Goal: Task Accomplishment & Management: Complete application form

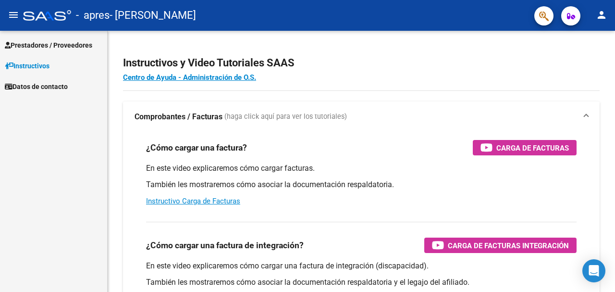
click at [45, 39] on link "Prestadores / Proveedores" at bounding box center [53, 45] width 107 height 21
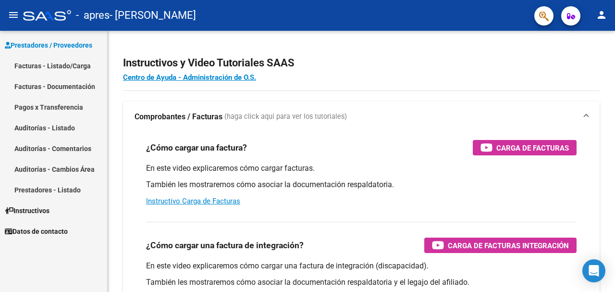
click at [42, 60] on link "Facturas - Listado/Carga" at bounding box center [53, 65] width 107 height 21
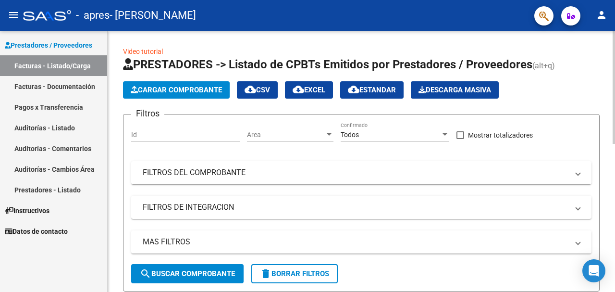
click at [173, 95] on button "Cargar Comprobante" at bounding box center [176, 89] width 107 height 17
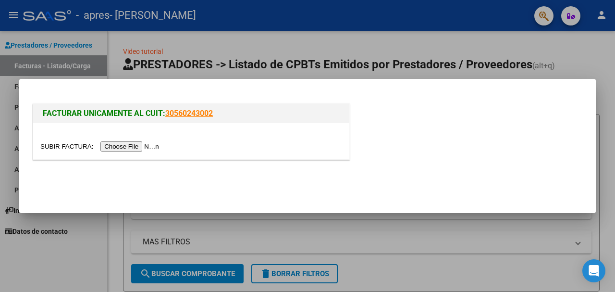
click at [134, 147] on input "file" at bounding box center [101, 146] width 122 height 10
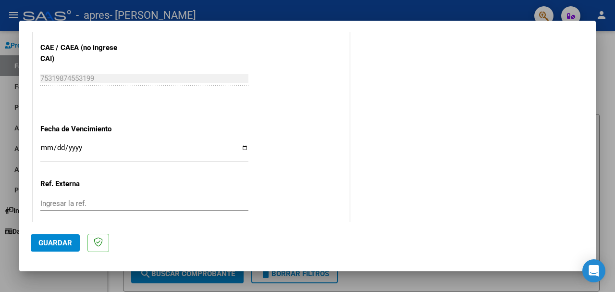
scroll to position [603, 0]
click at [245, 144] on input "Ingresar la fecha" at bounding box center [144, 151] width 208 height 15
type input "[DATE]"
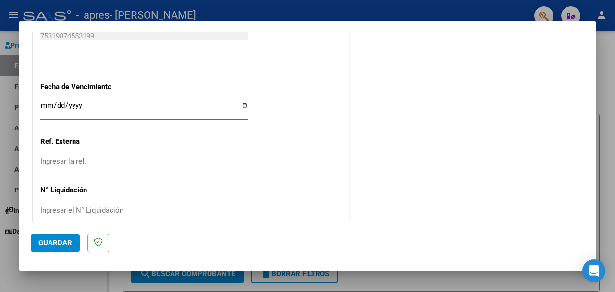
click at [69, 203] on div "Ingresar el N° Liquidación" at bounding box center [144, 210] width 208 height 14
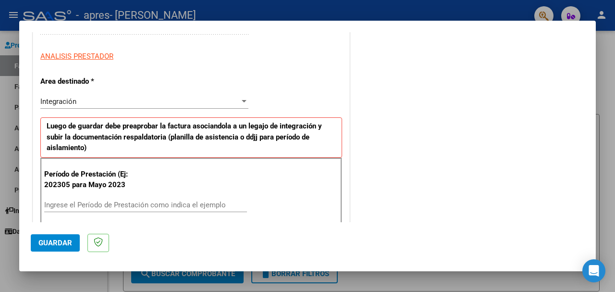
scroll to position [0, 0]
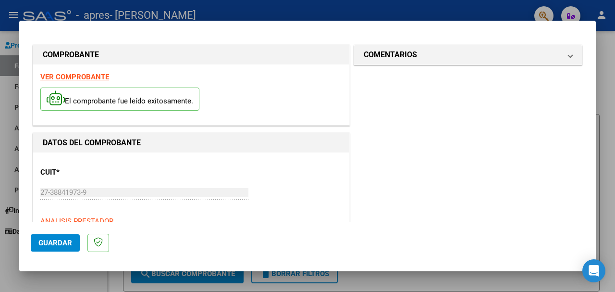
click at [50, 249] on button "Guardar" at bounding box center [55, 242] width 49 height 17
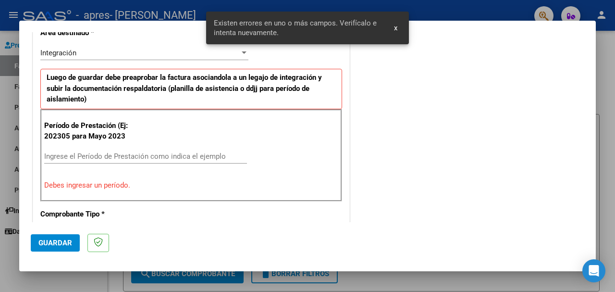
scroll to position [232, 0]
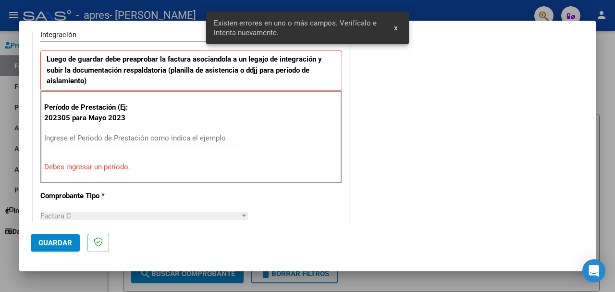
click at [89, 132] on div "Ingrese el Período de Prestación como indica el ejemplo" at bounding box center [145, 138] width 203 height 14
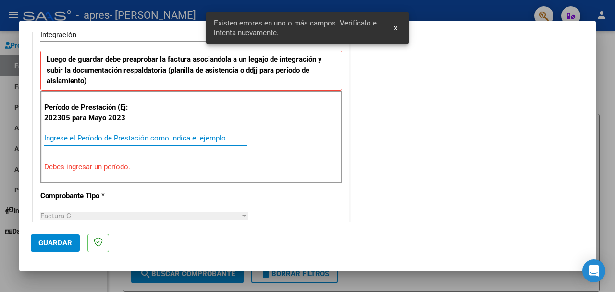
click at [82, 138] on input "Ingrese el Período de Prestación como indica el ejemplo" at bounding box center [145, 138] width 203 height 9
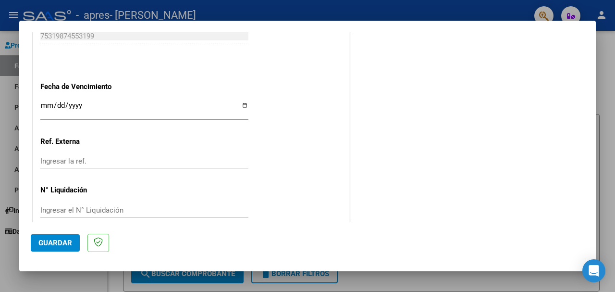
scroll to position [0, 0]
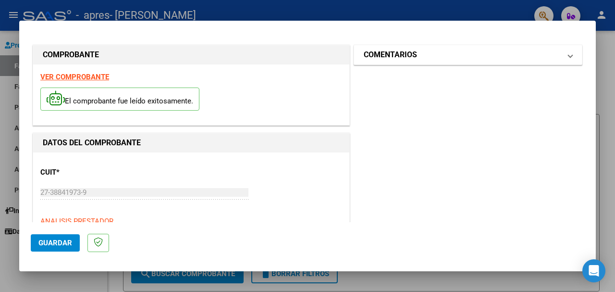
type input "202507"
click at [483, 53] on mat-panel-title "COMENTARIOS" at bounding box center [462, 55] width 197 height 12
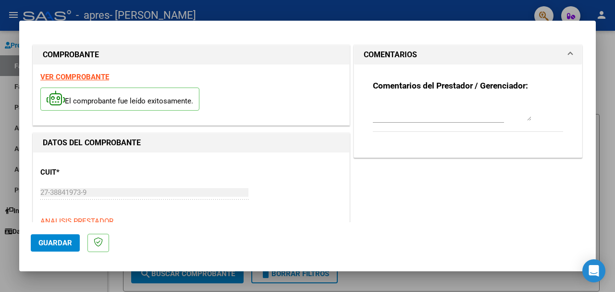
click at [43, 242] on span "Guardar" at bounding box center [55, 242] width 34 height 9
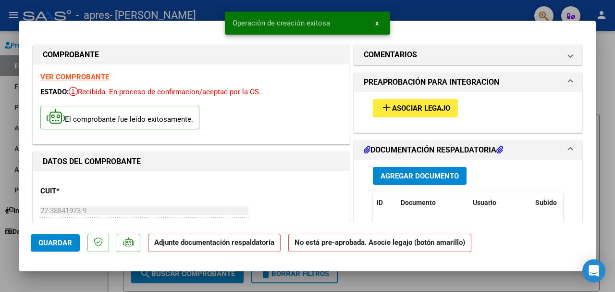
click at [423, 104] on span "Asociar Legajo" at bounding box center [421, 108] width 58 height 9
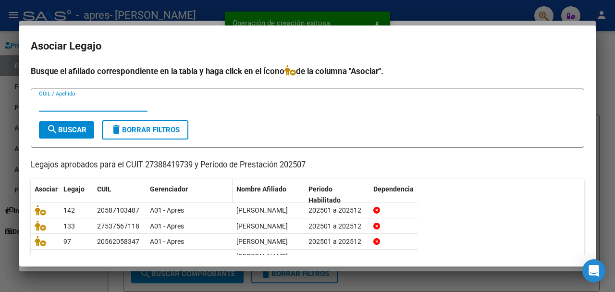
scroll to position [62, 0]
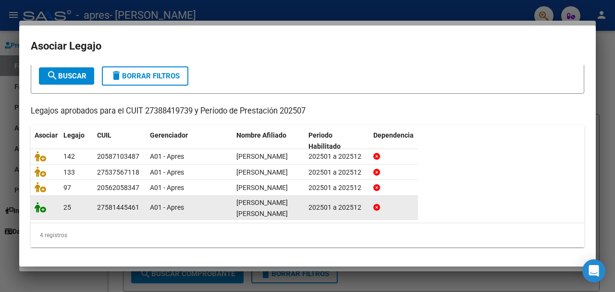
click at [37, 212] on icon at bounding box center [41, 207] width 12 height 11
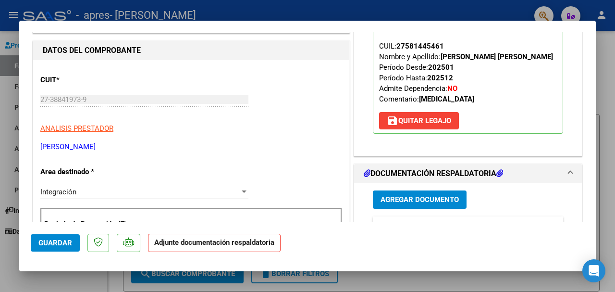
scroll to position [131, 0]
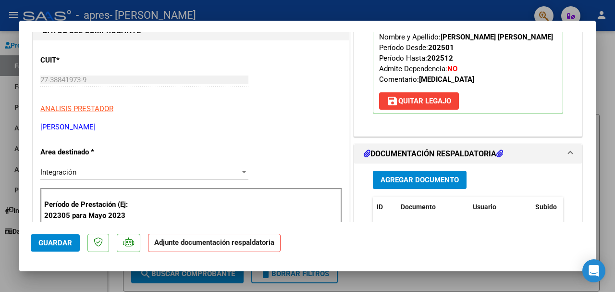
click at [431, 184] on button "Agregar Documento" at bounding box center [420, 180] width 94 height 18
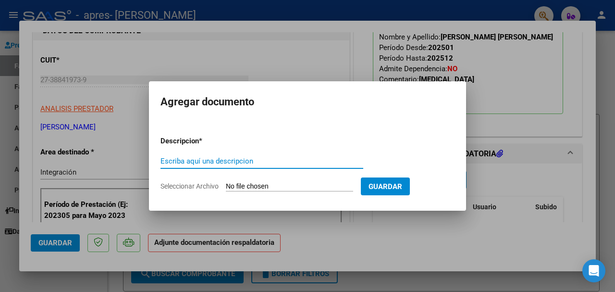
click at [247, 156] on div "Escriba aquí una descripcion" at bounding box center [262, 161] width 203 height 14
click at [213, 162] on input "Escriba aquí una descripcion" at bounding box center [262, 161] width 203 height 9
click at [385, 183] on span "Guardar" at bounding box center [386, 186] width 34 height 9
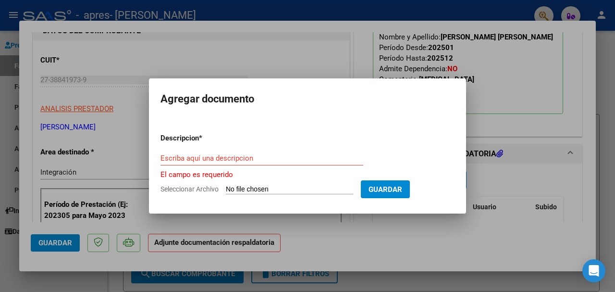
click at [280, 187] on input "Seleccionar Archivo" at bounding box center [289, 189] width 127 height 9
type input "C:\fakepath\CamScanner [DATE] 20.38 (1).pdf"
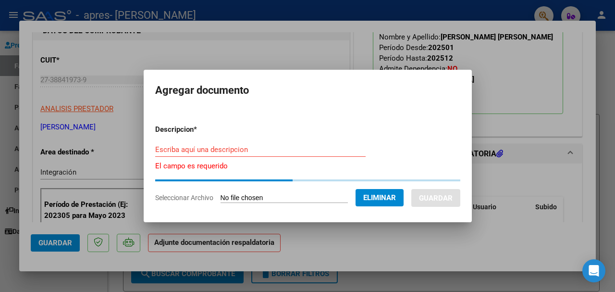
click at [187, 148] on input "Escriba aquí una descripcion" at bounding box center [260, 149] width 211 height 9
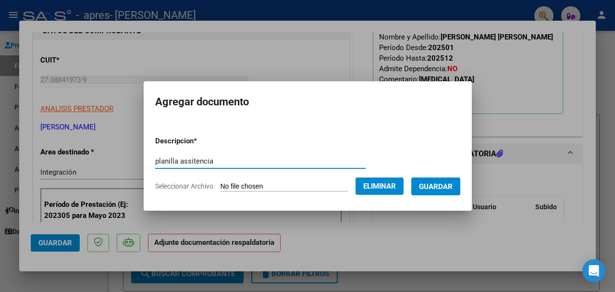
type input "planilla assitencia"
click at [446, 182] on span "Guardar" at bounding box center [436, 186] width 34 height 9
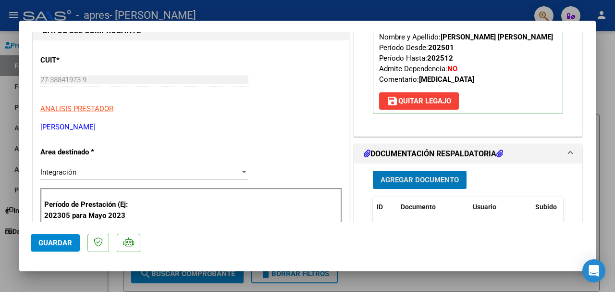
click at [60, 238] on button "Guardar" at bounding box center [55, 242] width 49 height 17
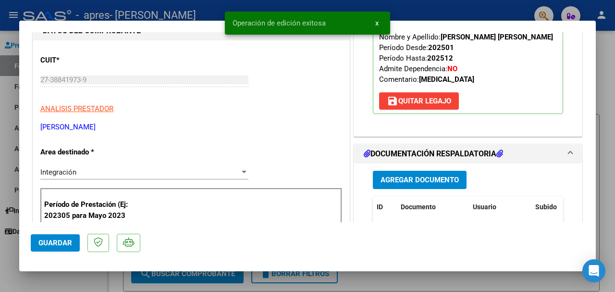
click at [51, 243] on span "Guardar" at bounding box center [55, 242] width 34 height 9
click at [607, 91] on div at bounding box center [307, 146] width 615 height 292
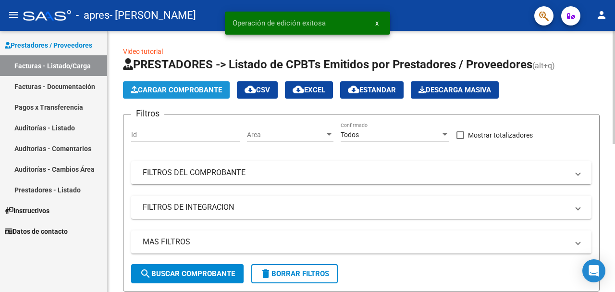
click at [146, 90] on span "Cargar Comprobante" at bounding box center [176, 90] width 91 height 9
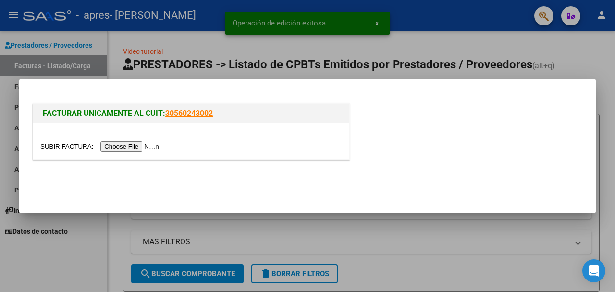
click at [127, 143] on input "file" at bounding box center [101, 146] width 122 height 10
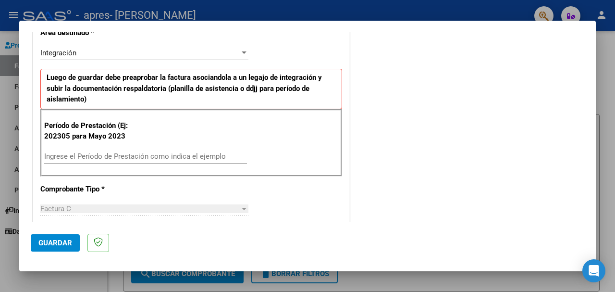
scroll to position [212, 0]
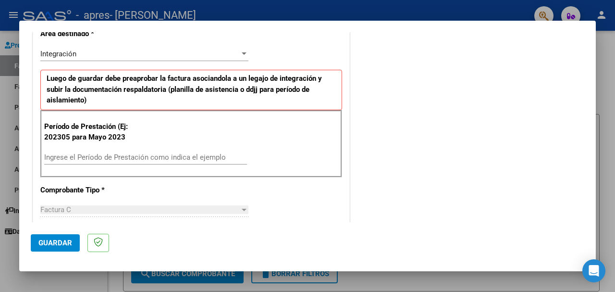
click at [97, 157] on input "Ingrese el Período de Prestación como indica el ejemplo" at bounding box center [145, 157] width 203 height 9
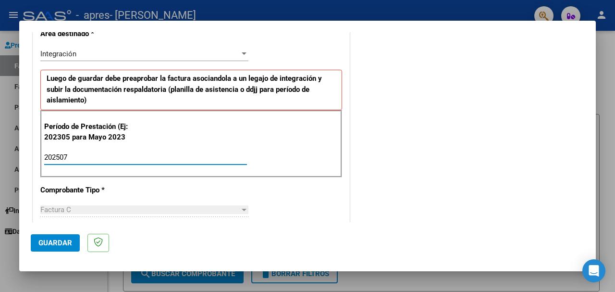
type input "202507"
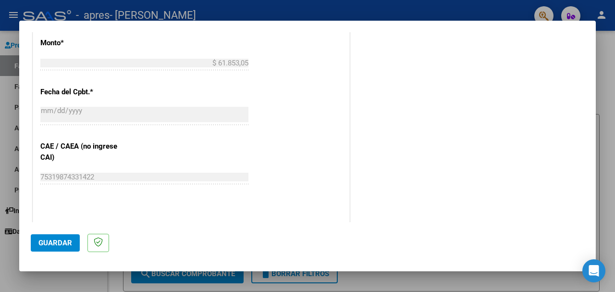
scroll to position [627, 0]
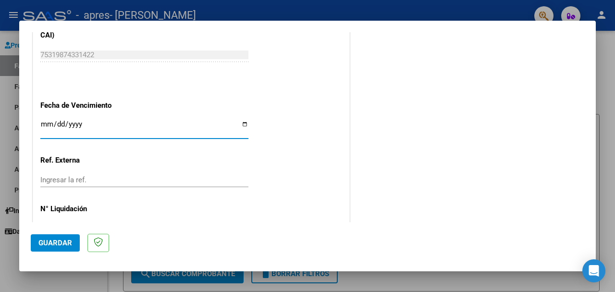
click at [50, 120] on input "Ingresar la fecha" at bounding box center [144, 127] width 208 height 15
type input "[DATE]"
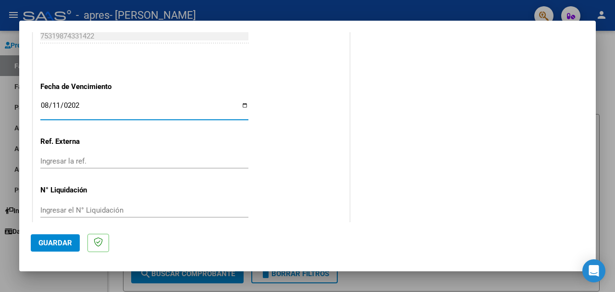
click at [48, 242] on span "Guardar" at bounding box center [55, 242] width 34 height 9
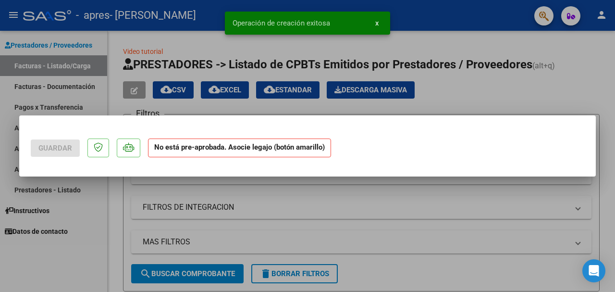
scroll to position [0, 0]
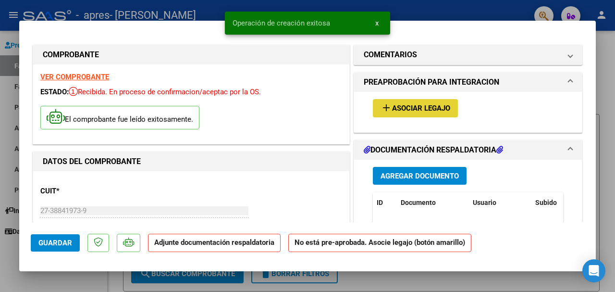
click at [422, 108] on span "Asociar Legajo" at bounding box center [421, 108] width 58 height 9
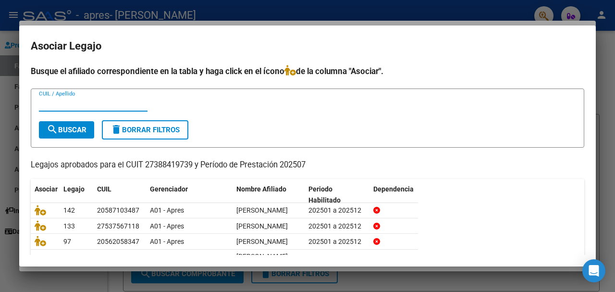
scroll to position [71, 0]
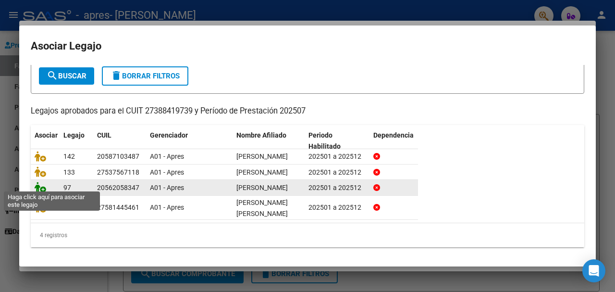
click at [39, 185] on icon at bounding box center [41, 187] width 12 height 11
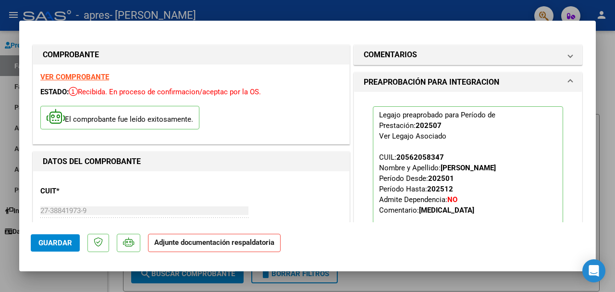
scroll to position [158, 0]
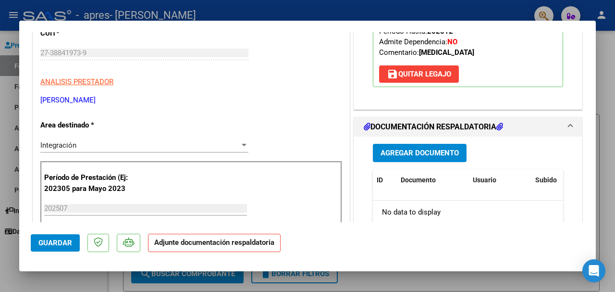
click at [441, 146] on button "Agregar Documento" at bounding box center [420, 153] width 94 height 18
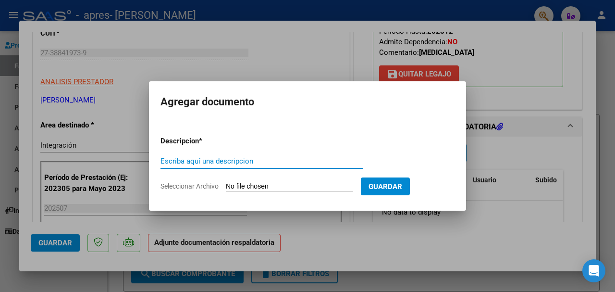
click at [270, 162] on input "Escriba aquí una descripcion" at bounding box center [262, 161] width 203 height 9
type input "planilla"
click at [342, 179] on form "Descripcion * planilla Escriba aquí una descripcion Seleccionar Archivo Guardar" at bounding box center [308, 163] width 294 height 70
click at [293, 185] on input "Seleccionar Archivo" at bounding box center [289, 186] width 127 height 9
type input "C:\fakepath\[PERSON_NAME].pdf"
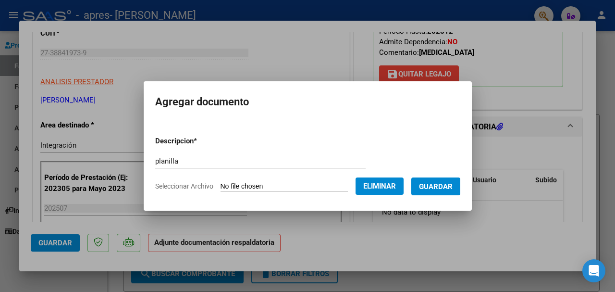
click at [432, 189] on span "Guardar" at bounding box center [436, 186] width 34 height 9
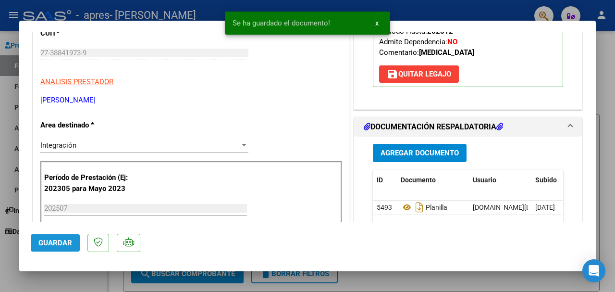
click at [55, 240] on span "Guardar" at bounding box center [55, 242] width 34 height 9
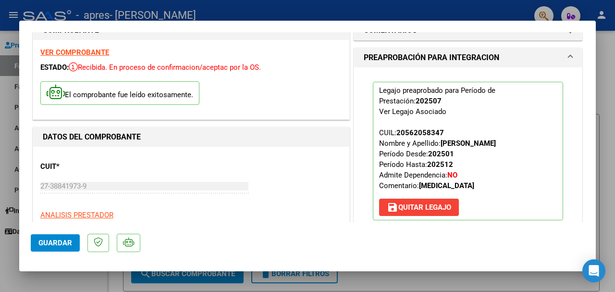
scroll to position [0, 0]
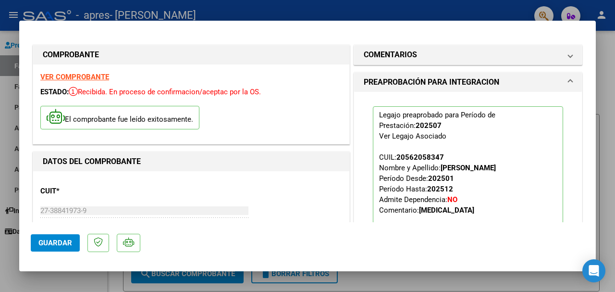
click at [607, 71] on div at bounding box center [307, 146] width 615 height 292
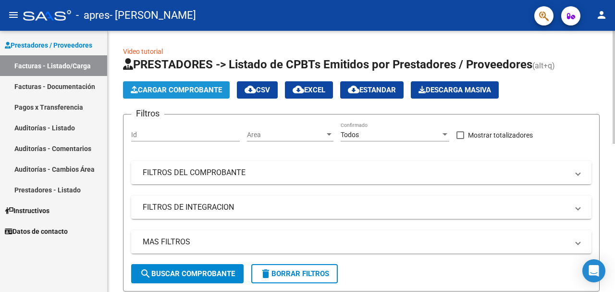
click at [187, 89] on span "Cargar Comprobante" at bounding box center [176, 90] width 91 height 9
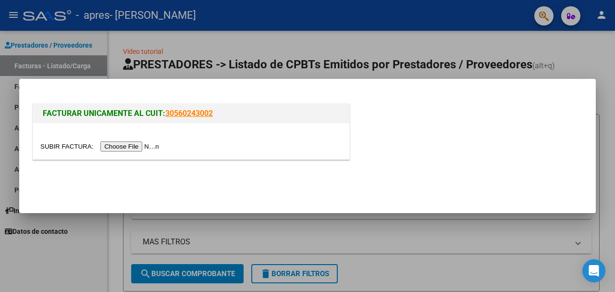
click at [150, 145] on input "file" at bounding box center [101, 146] width 122 height 10
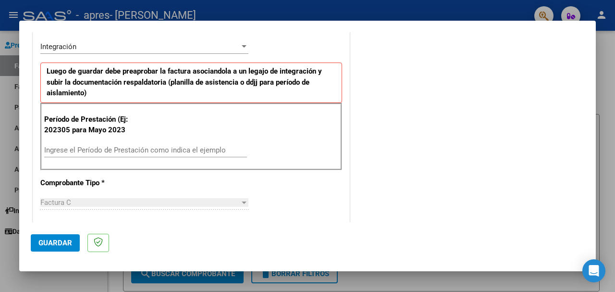
scroll to position [226, 0]
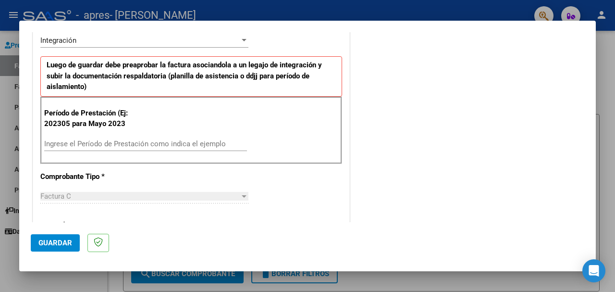
click at [126, 143] on input "Ingrese el Período de Prestación como indica el ejemplo" at bounding box center [145, 143] width 203 height 9
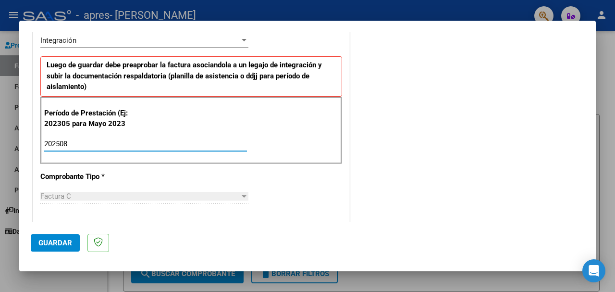
type input "202508"
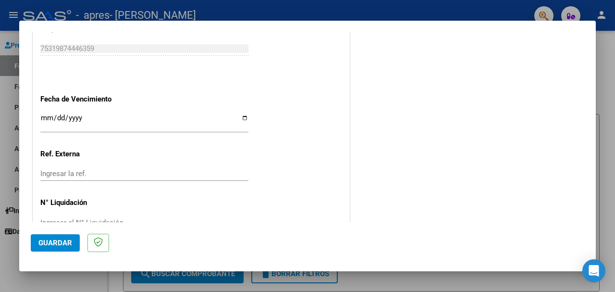
scroll to position [634, 0]
click at [43, 113] on input "Ingresar la fecha" at bounding box center [144, 120] width 208 height 15
type input "[DATE]"
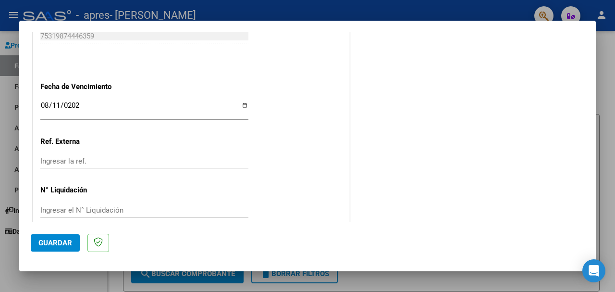
click at [44, 244] on span "Guardar" at bounding box center [55, 242] width 34 height 9
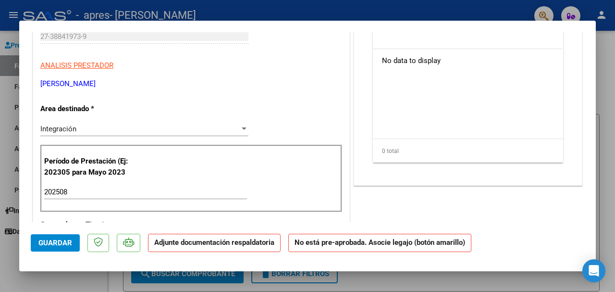
scroll to position [0, 0]
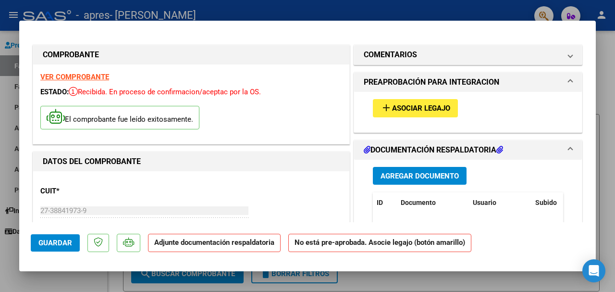
click at [433, 110] on span "Asociar Legajo" at bounding box center [421, 108] width 58 height 9
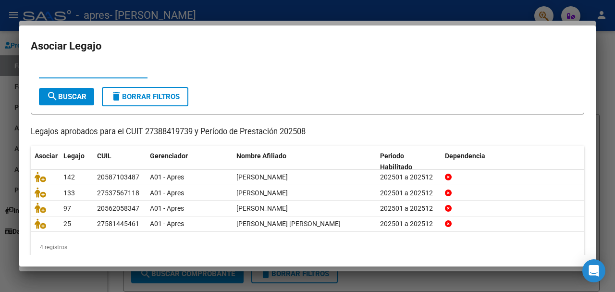
scroll to position [32, 0]
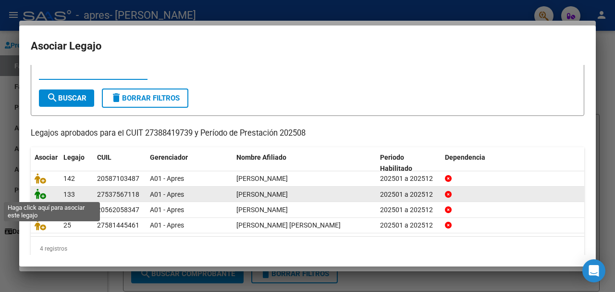
click at [37, 194] on icon at bounding box center [41, 193] width 12 height 11
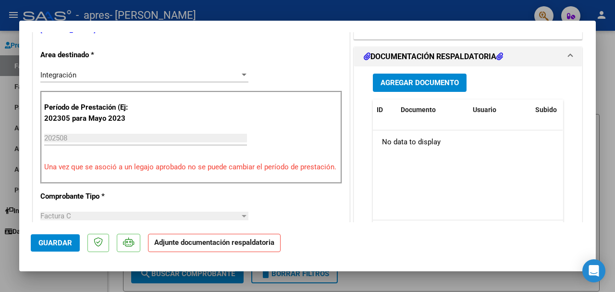
scroll to position [226, 0]
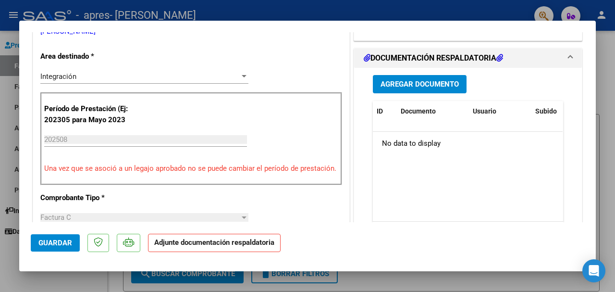
click at [418, 84] on button "Agregar Documento" at bounding box center [420, 84] width 94 height 18
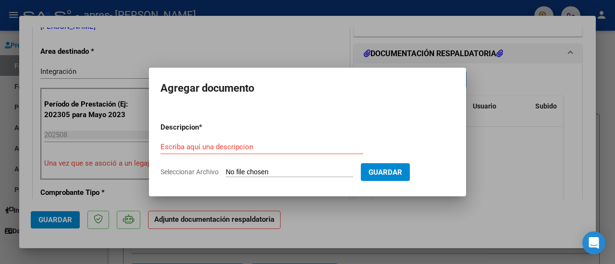
click at [273, 169] on input "Seleccionar Archivo" at bounding box center [289, 172] width 127 height 9
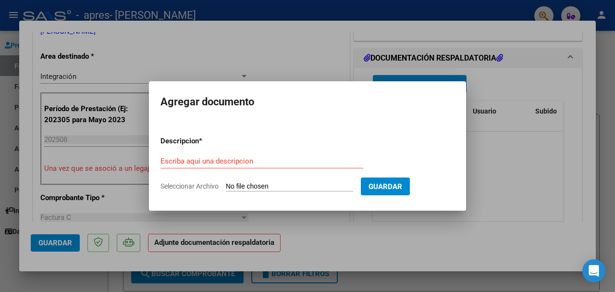
type input "C:\fakepath\CamScanner [DATE] 14.00.pdf"
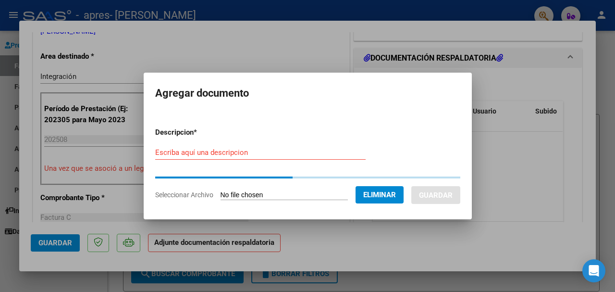
click at [275, 157] on div "Escriba aquí una descripcion" at bounding box center [260, 152] width 211 height 14
click at [264, 153] on input "Escriba aquí una descripcion" at bounding box center [260, 152] width 211 height 9
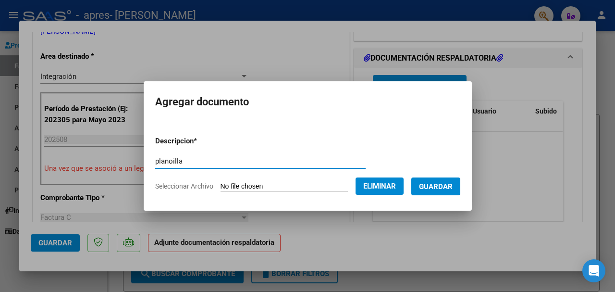
type input "planoilla"
click at [430, 184] on span "Guardar" at bounding box center [436, 186] width 34 height 9
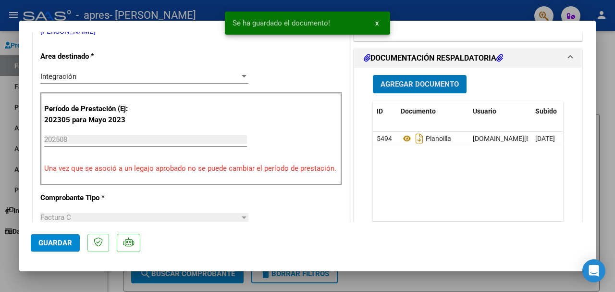
click at [39, 238] on span "Guardar" at bounding box center [55, 242] width 34 height 9
